Goal: Task Accomplishment & Management: Manage account settings

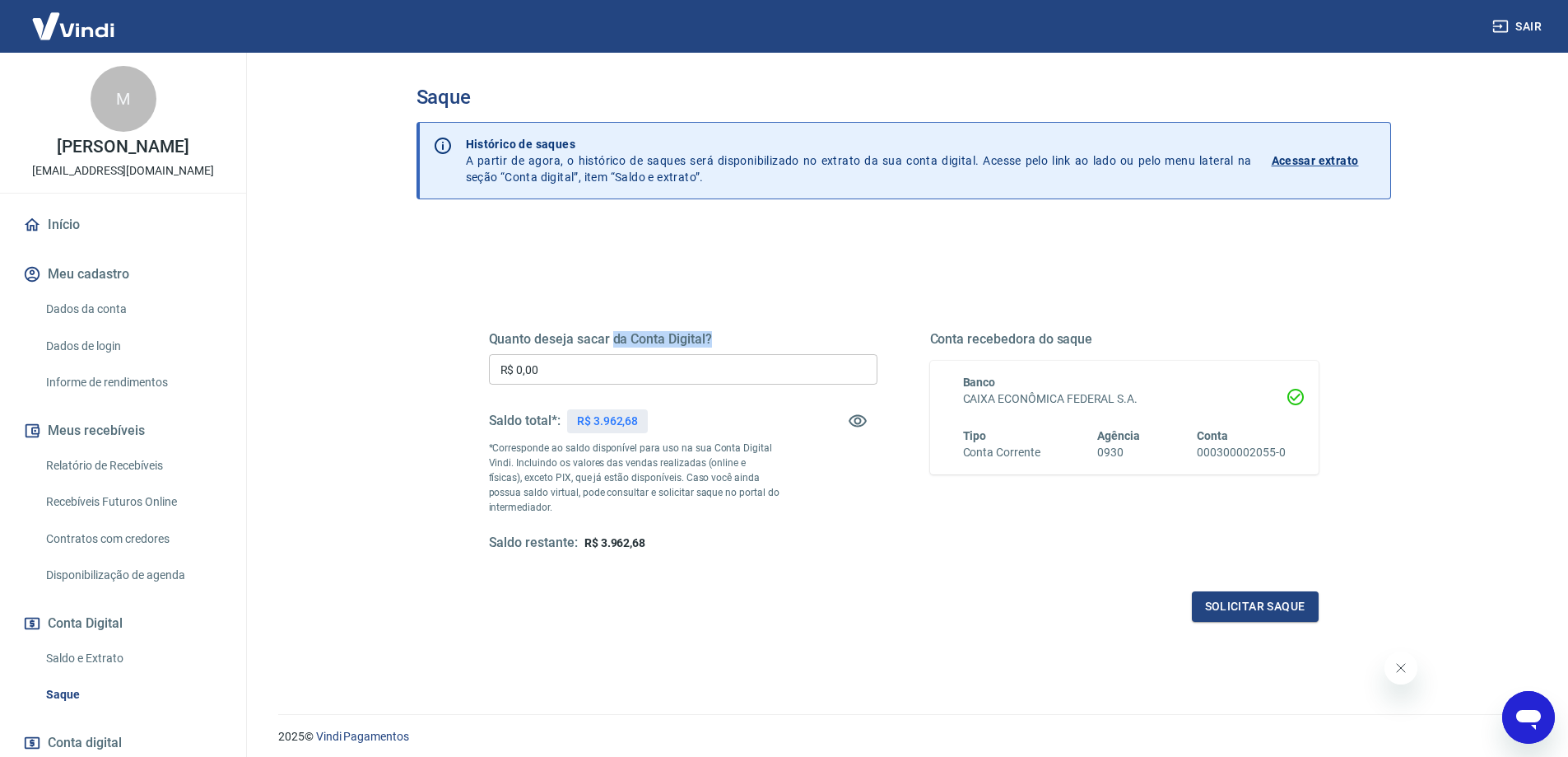
click at [605, 360] on div "Quanto deseja sacar da Conta Digital? R$ 0,00 ​ Saldo total*: R$ 3.962,68 *Corr…" at bounding box center [683, 441] width 389 height 220
click at [603, 364] on input "R$ 0,00" at bounding box center [683, 369] width 389 height 31
type input "R$ 3.962,68"
click at [1289, 592] on button "Solicitar saque" at bounding box center [1255, 606] width 127 height 31
click at [1302, 586] on div "Quanto deseja sacar da Conta Digital? R$ 3.962,68 ​ Saldo total*: R$ 3.962,68 *…" at bounding box center [904, 457] width 829 height 330
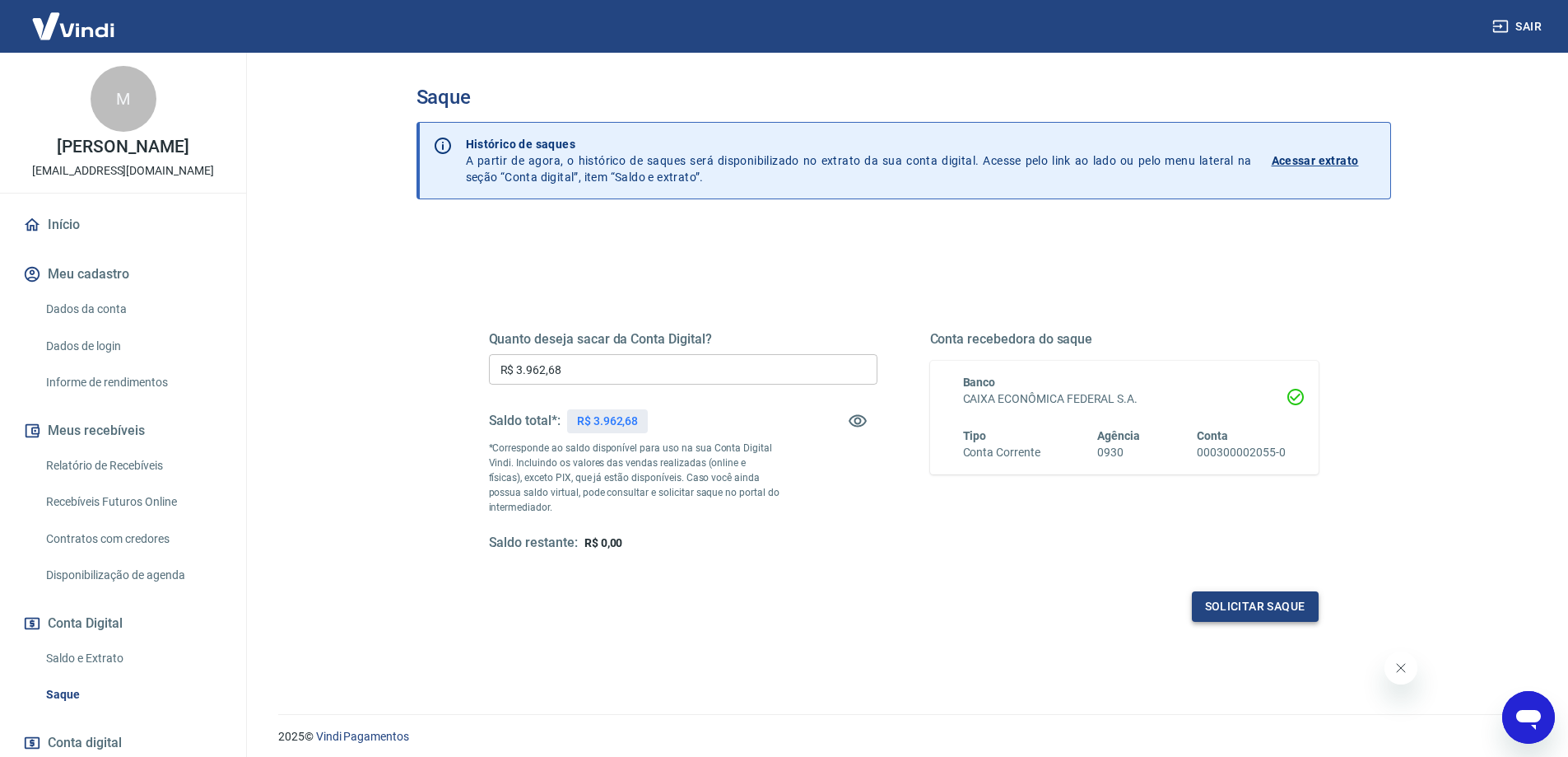
click at [1280, 611] on button "Solicitar saque" at bounding box center [1255, 606] width 127 height 31
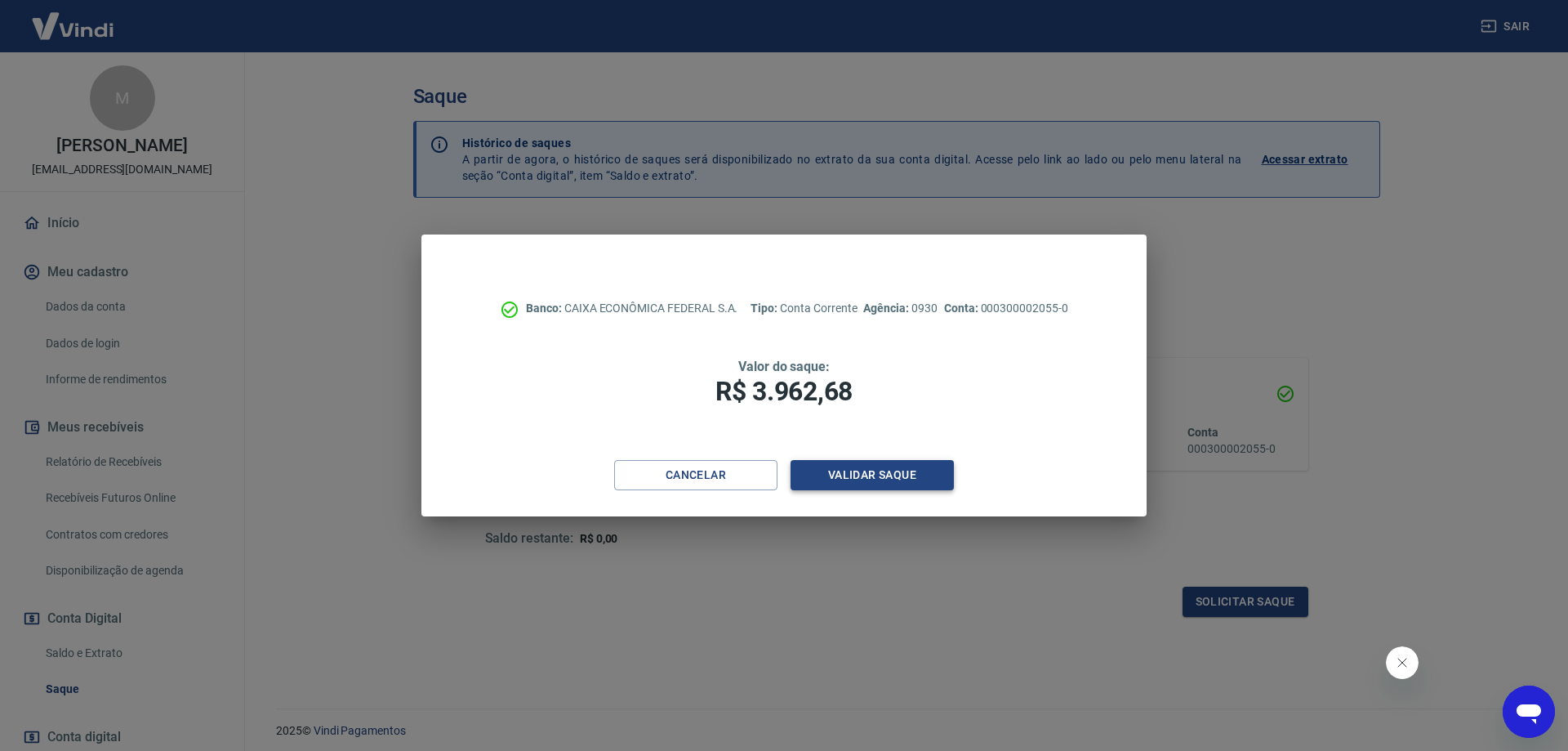
click at [888, 480] on button "Validar saque" at bounding box center [872, 475] width 163 height 30
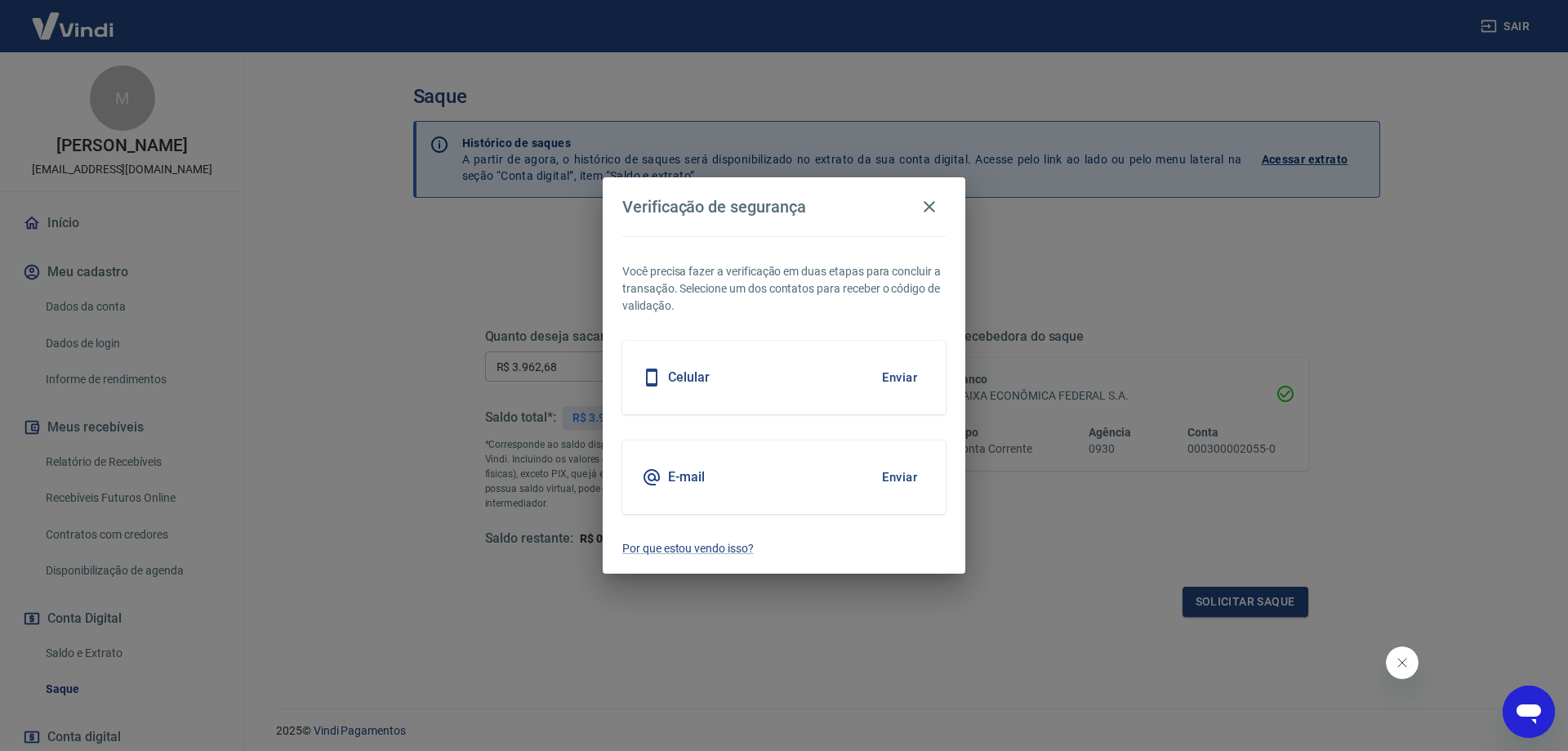
click at [907, 371] on button "Enviar" at bounding box center [899, 378] width 53 height 34
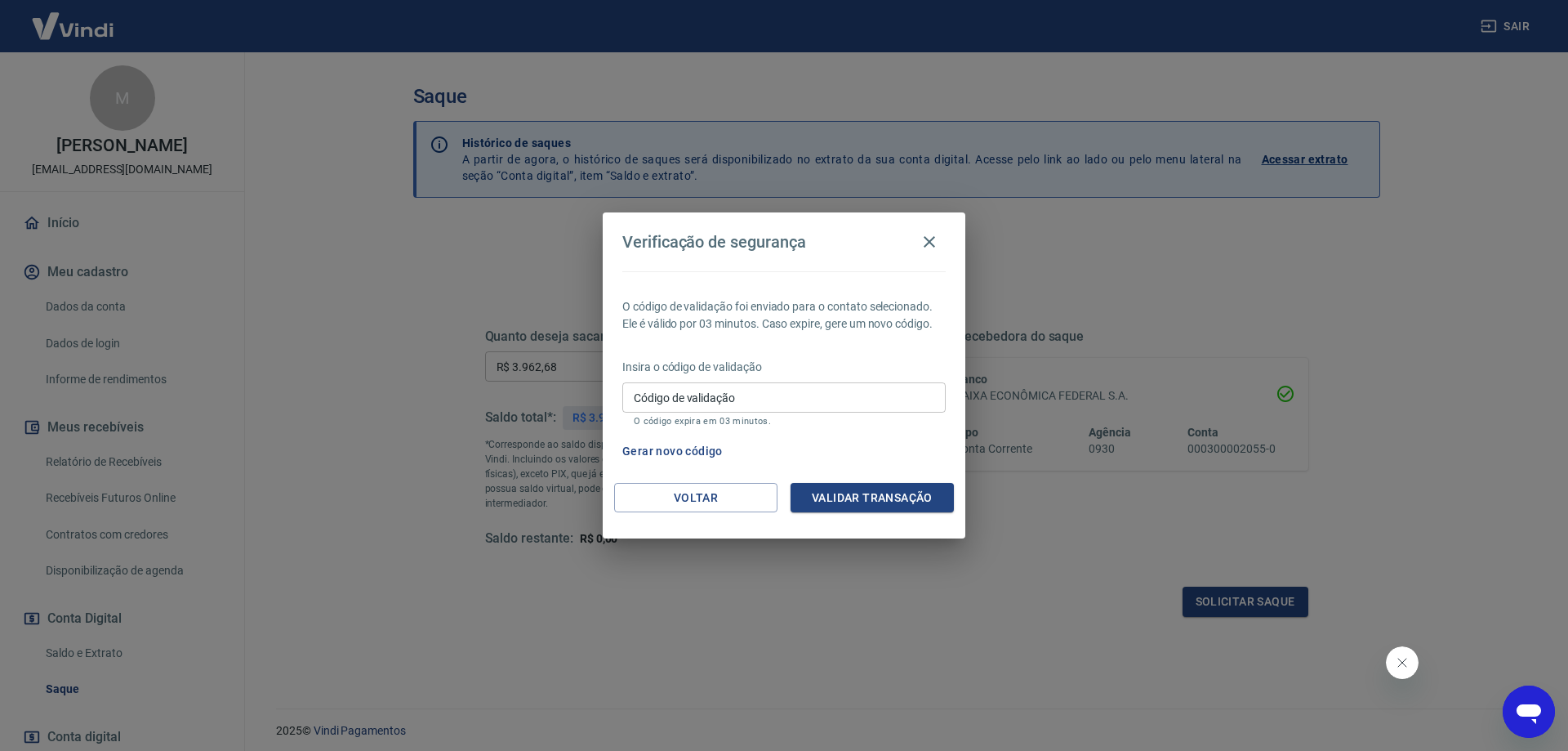
click at [834, 415] on div "Código de validação Código de validação O código expira em 03 minutos." at bounding box center [784, 405] width 323 height 44
click at [833, 415] on div "Código de validação Código de validação O código expira em 03 minutos." at bounding box center [784, 405] width 323 height 44
click at [834, 408] on input "Código de validação" at bounding box center [784, 397] width 323 height 30
type input "395604"
click at [878, 509] on button "Validar transação" at bounding box center [872, 498] width 163 height 30
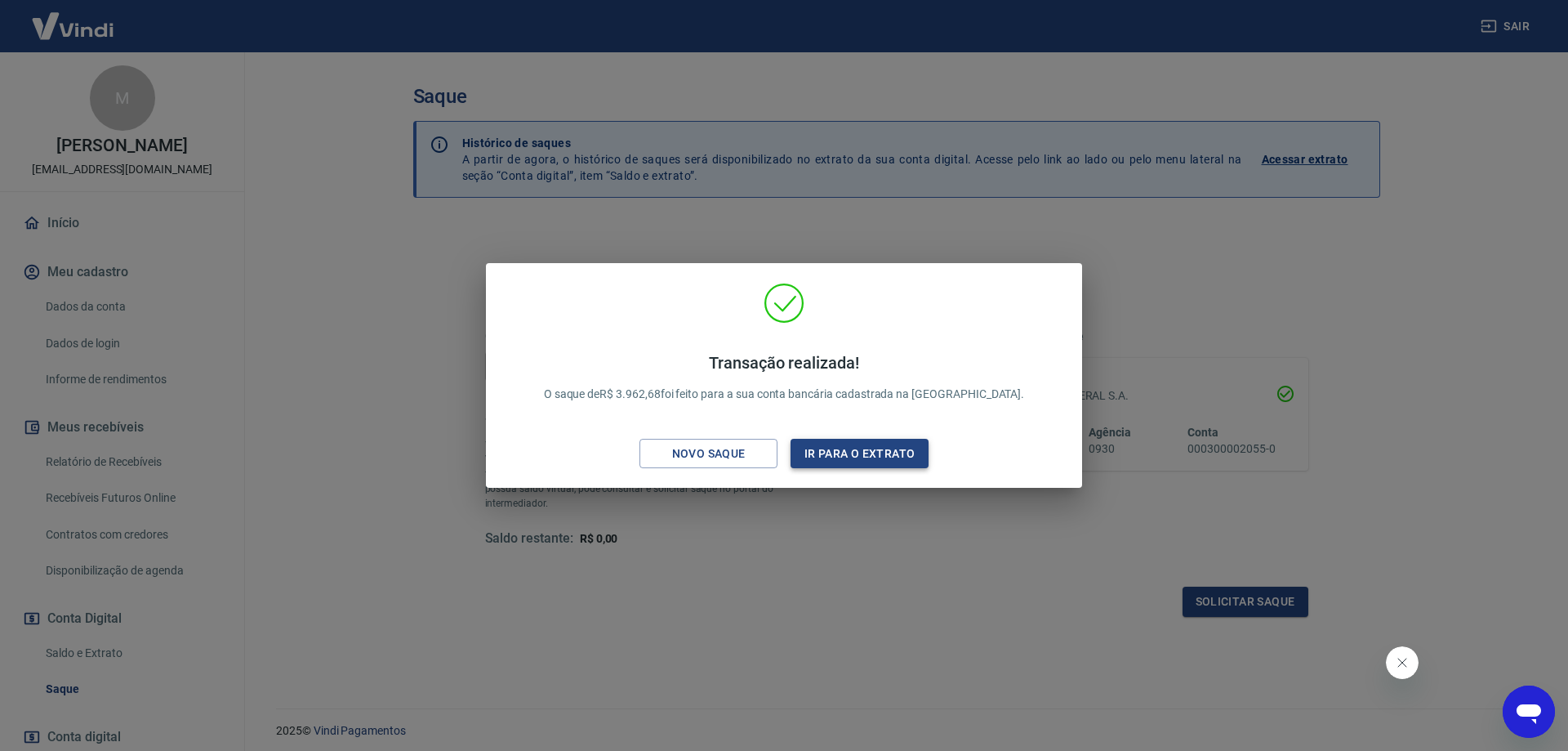
click at [870, 458] on button "Ir para o extrato" at bounding box center [860, 454] width 138 height 30
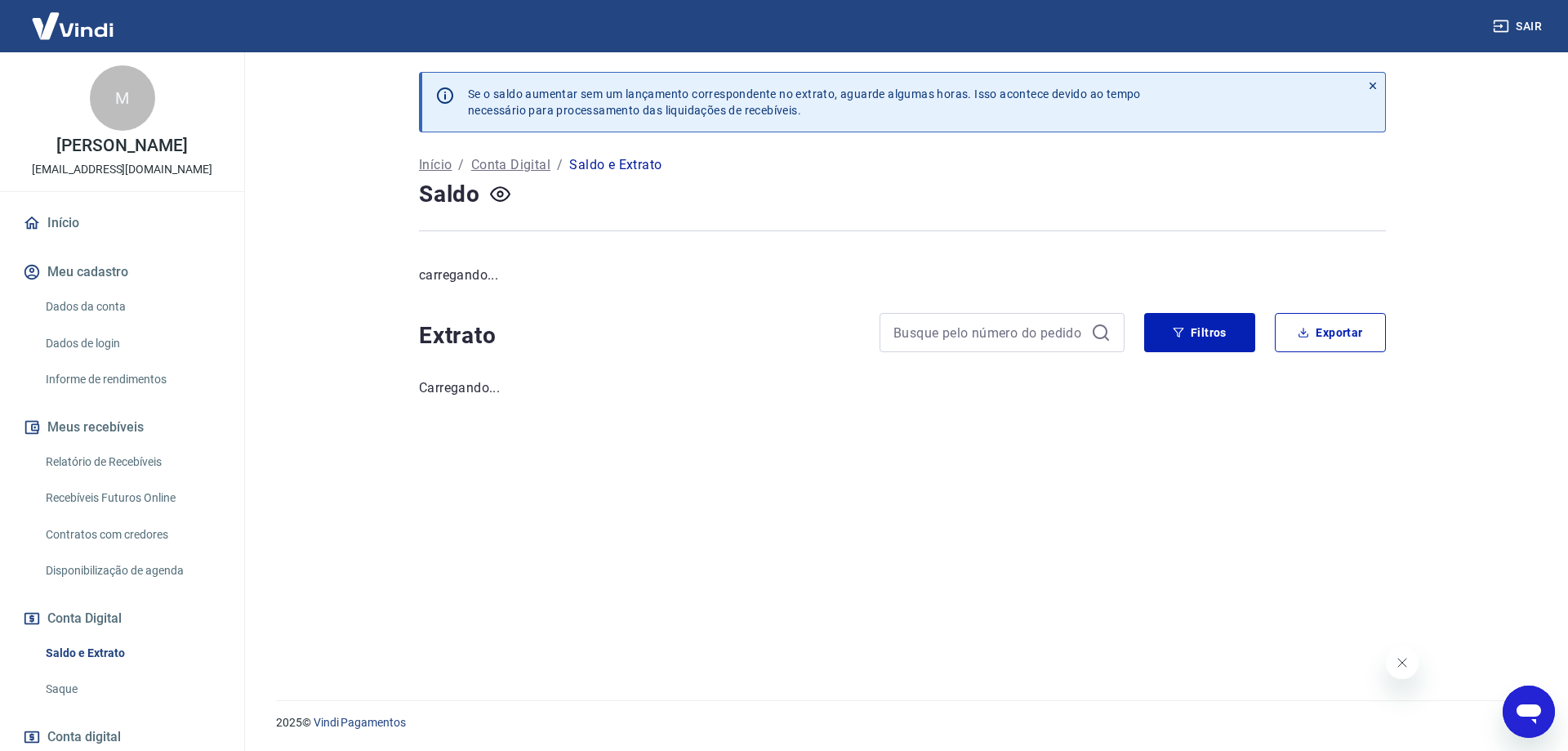
click at [91, 38] on img at bounding box center [73, 25] width 106 height 50
